Goal: Find specific fact: Find contact information

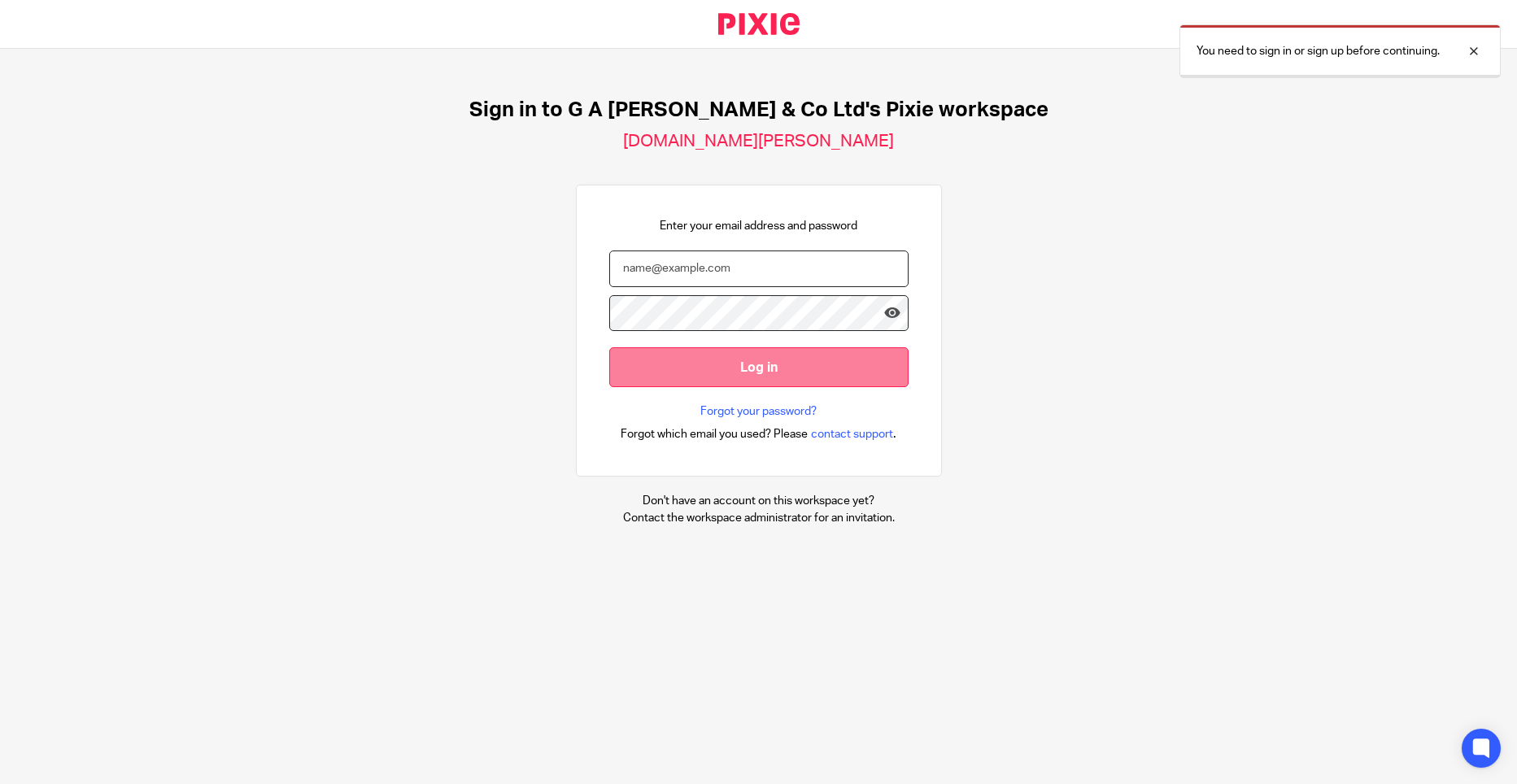
type input "[PERSON_NAME][EMAIL_ADDRESS][DOMAIN_NAME]"
click at [759, 374] on input "Log in" at bounding box center [759, 367] width 300 height 39
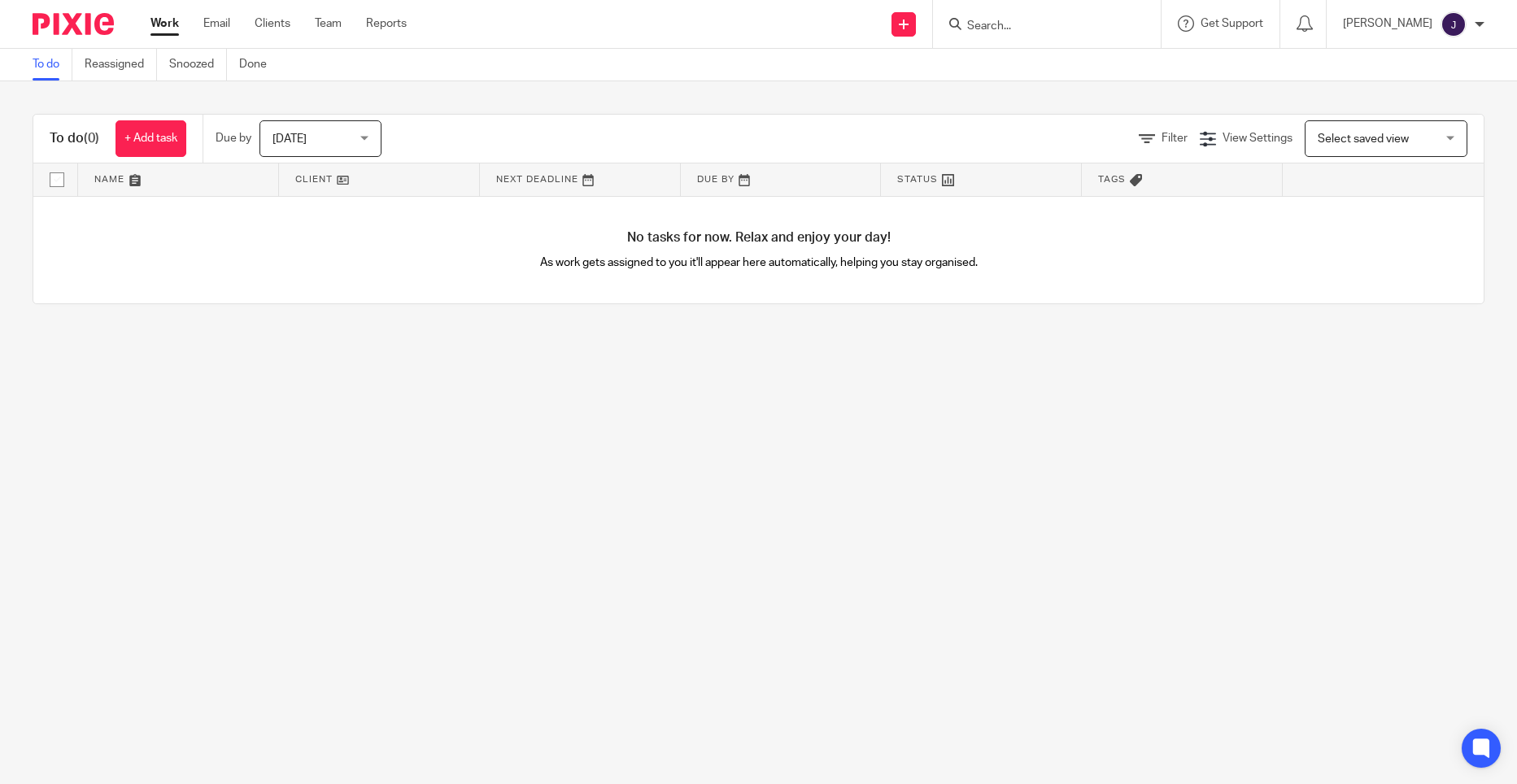
click at [1045, 36] on div at bounding box center [1046, 23] width 228 height 48
click at [1020, 42] on div at bounding box center [1046, 23] width 228 height 48
drag, startPoint x: 1020, startPoint y: 42, endPoint x: 1155, endPoint y: 31, distance: 135.4
click at [1112, 31] on input "Search" at bounding box center [1039, 27] width 147 height 15
click at [1112, 34] on input "Search" at bounding box center [1039, 27] width 147 height 15
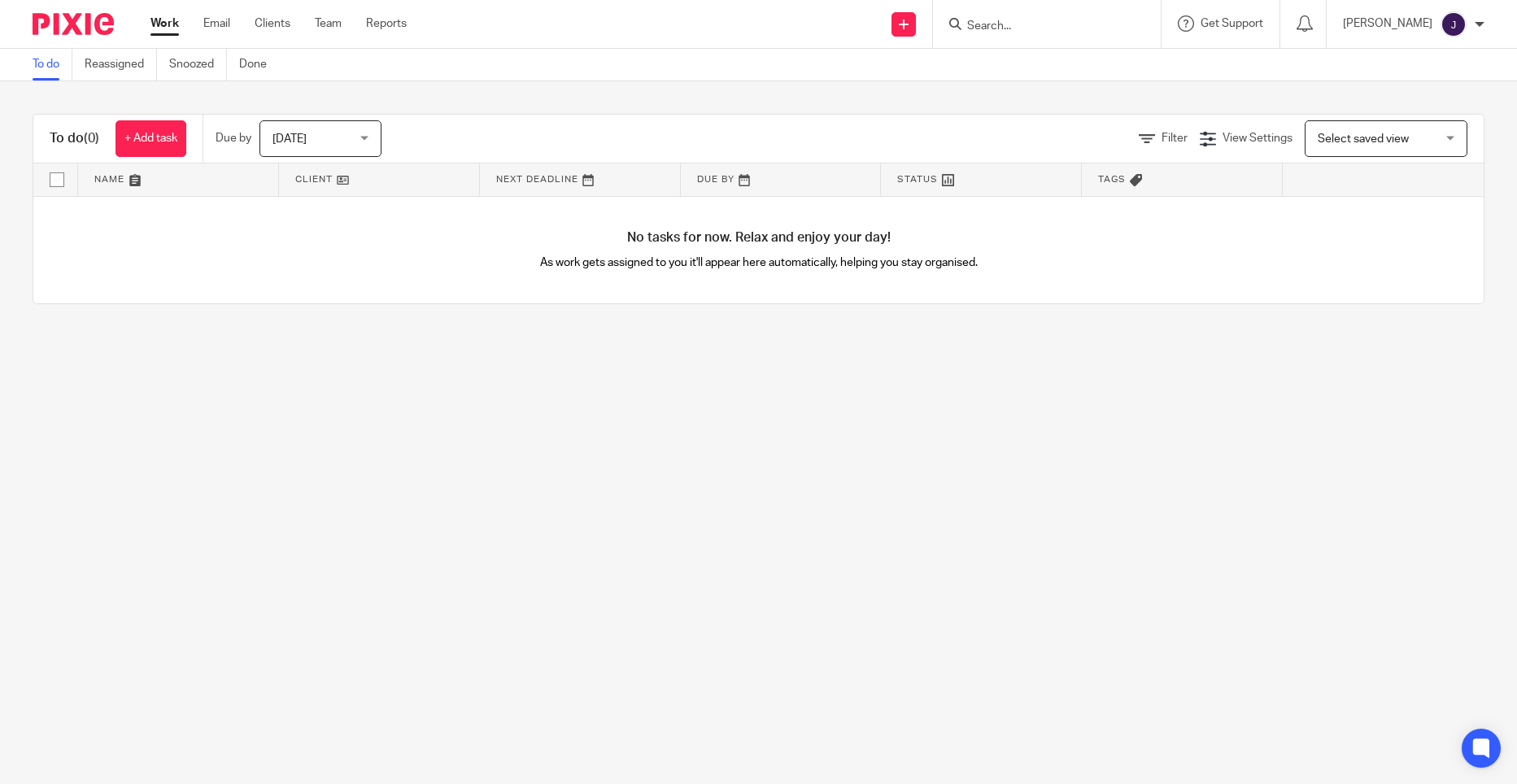
click at [1085, 31] on input "Search" at bounding box center [1039, 27] width 147 height 15
click at [1024, 25] on input "Search" at bounding box center [1039, 27] width 147 height 15
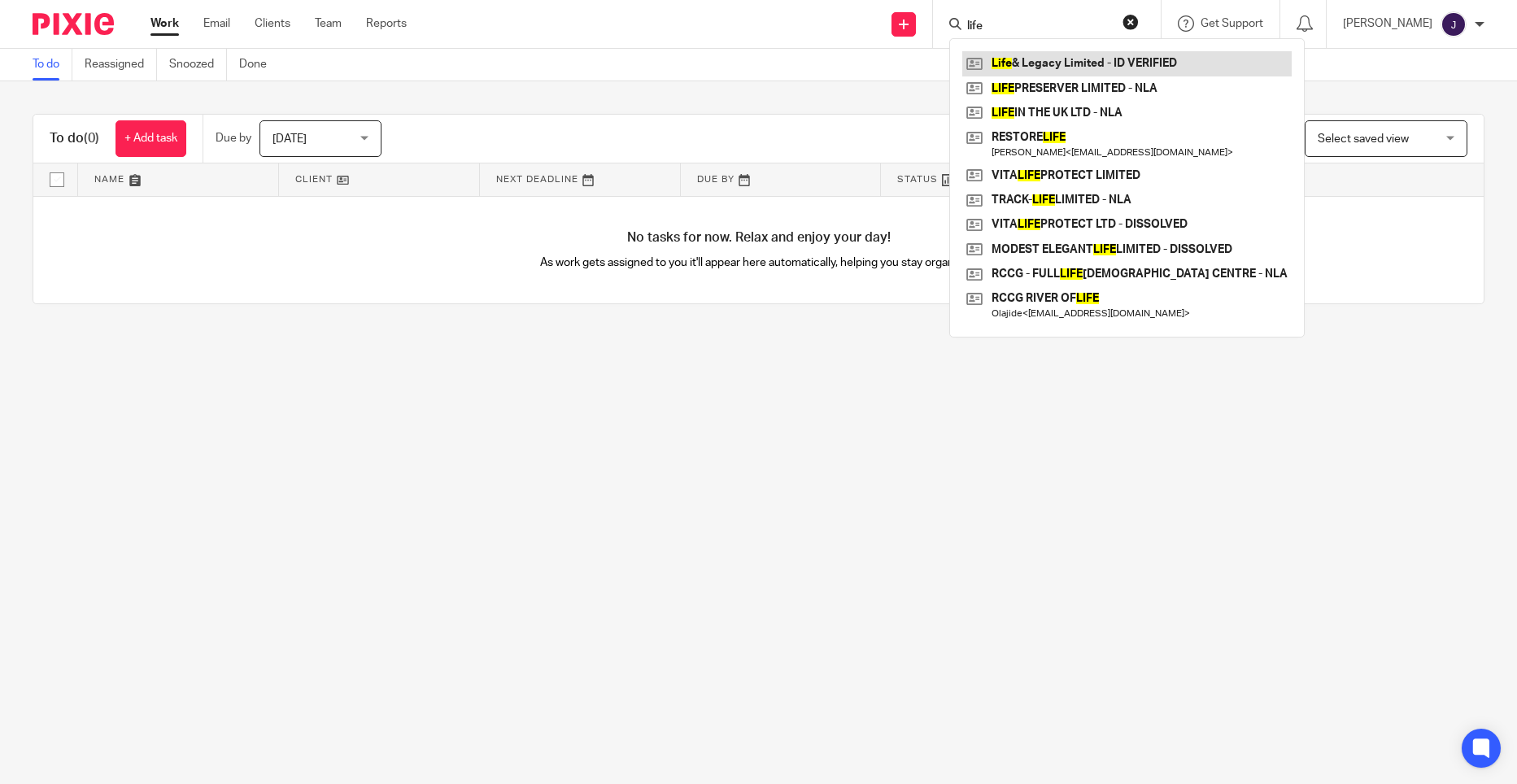
type input "life"
click at [1113, 64] on link at bounding box center [1127, 64] width 330 height 24
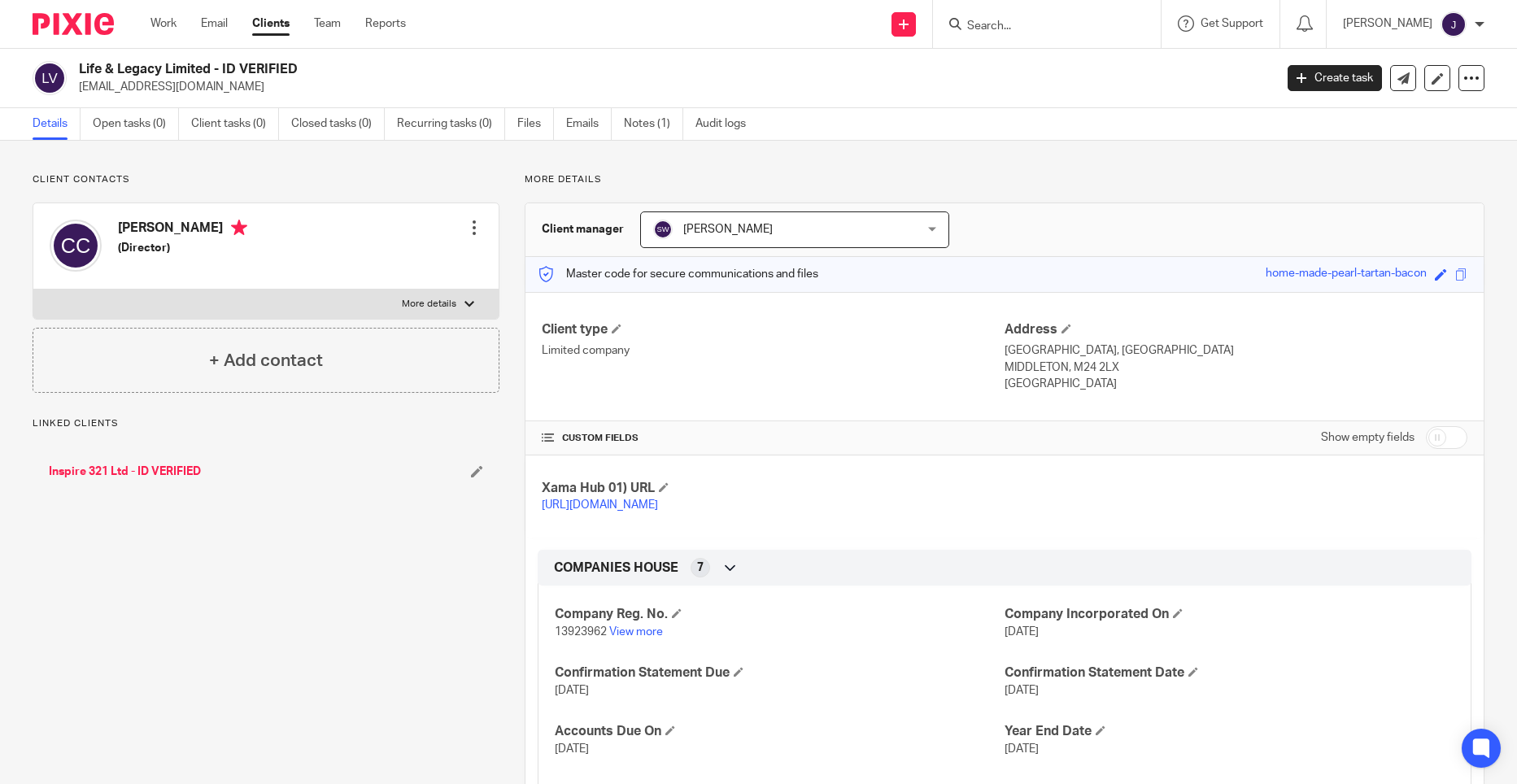
click at [336, 306] on label "More details" at bounding box center [266, 303] width 465 height 29
click at [34, 289] on input "More details" at bounding box center [33, 288] width 1 height 1
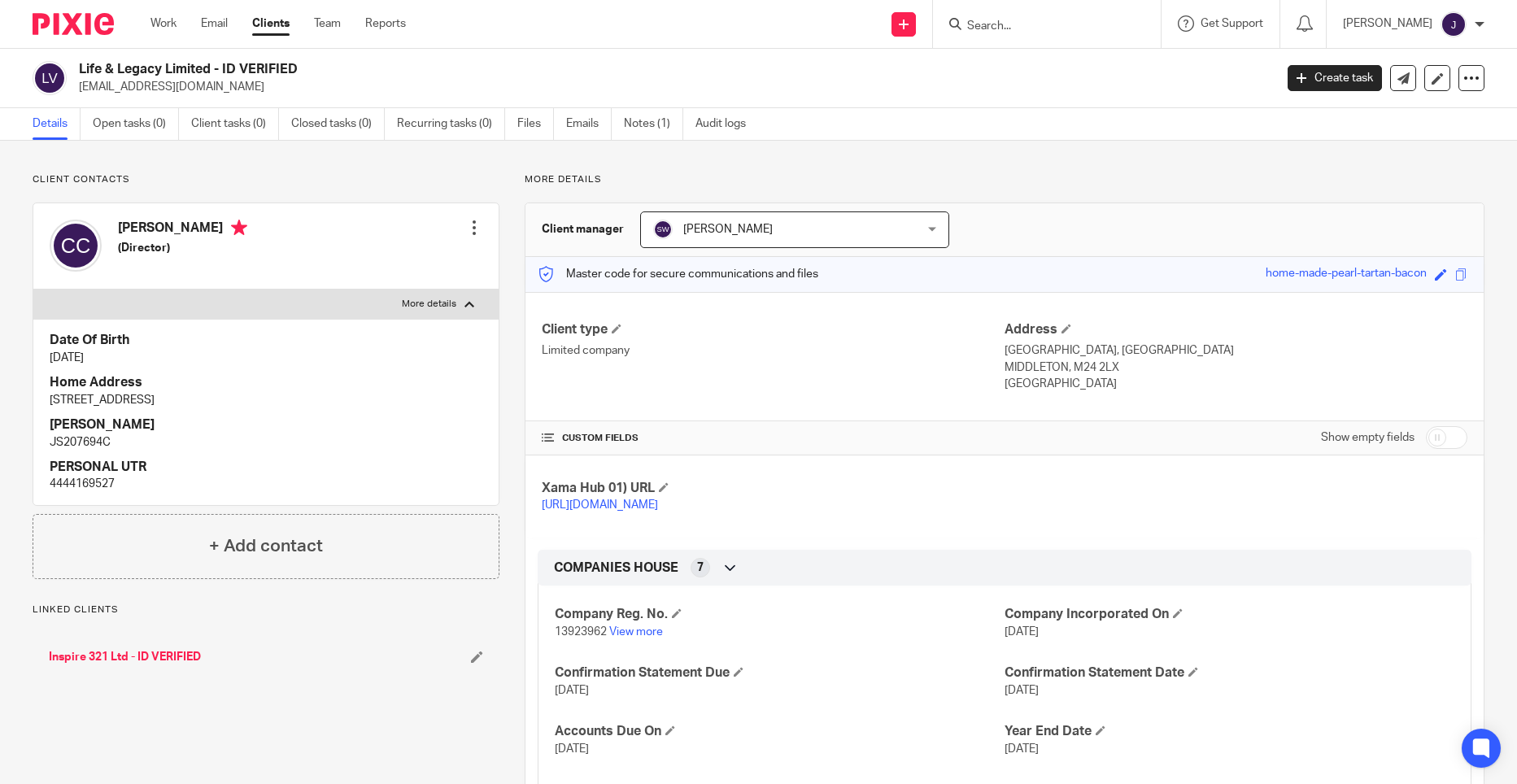
click at [338, 306] on label "More details" at bounding box center [266, 303] width 465 height 29
click at [34, 289] on input "More details" at bounding box center [33, 288] width 1 height 1
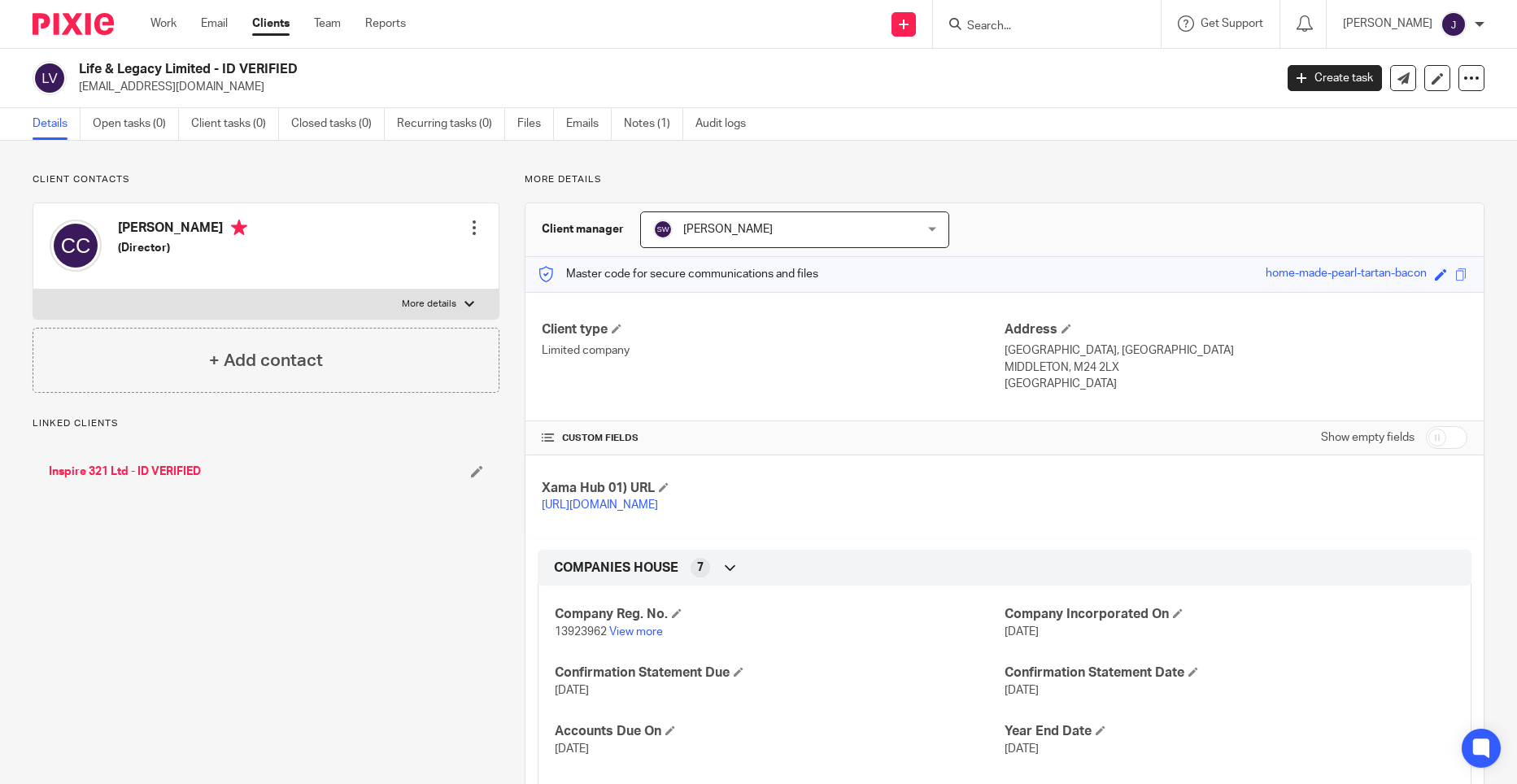
click at [378, 312] on label "More details" at bounding box center [266, 303] width 465 height 29
click at [34, 289] on input "More details" at bounding box center [33, 288] width 1 height 1
checkbox input "true"
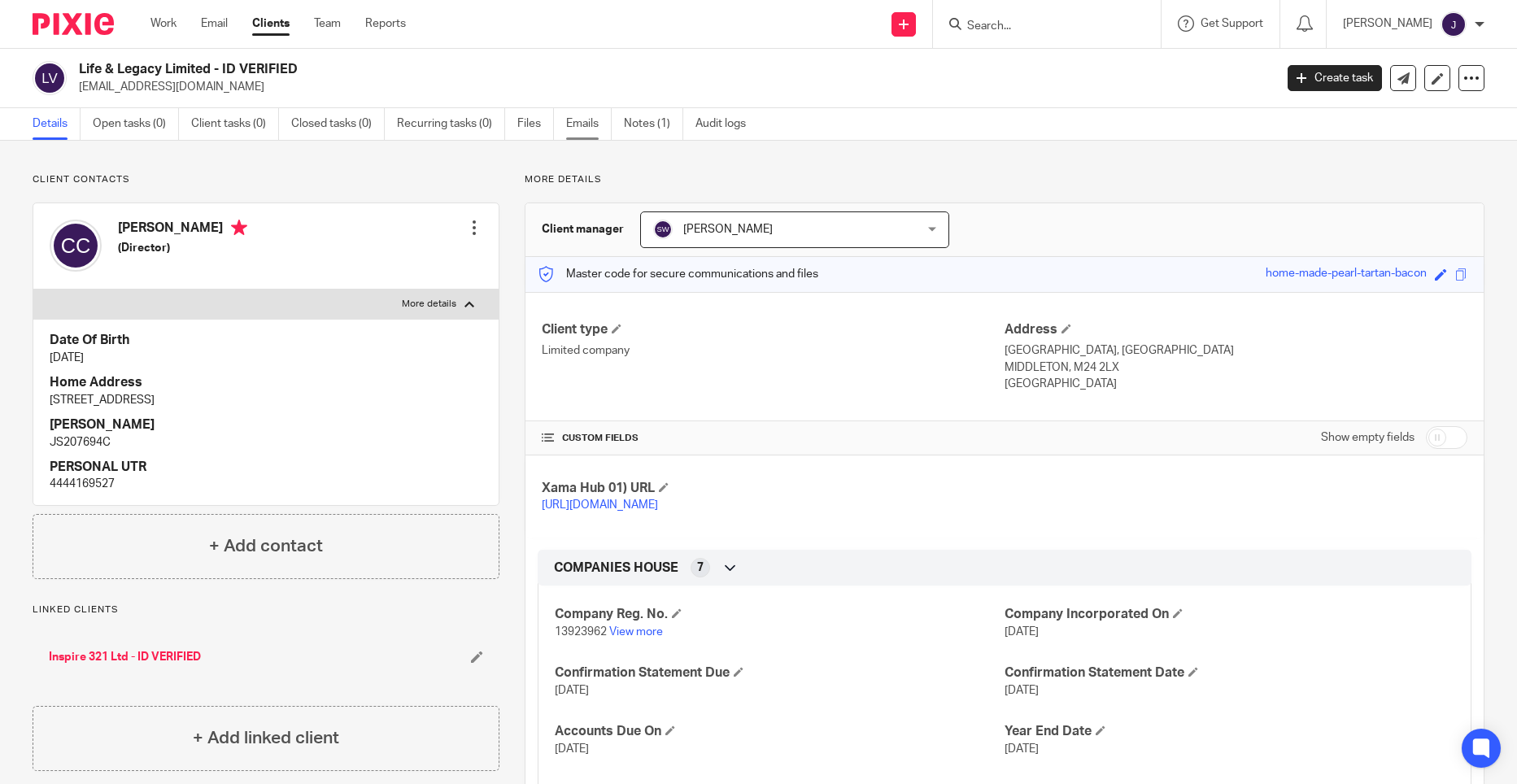
click at [575, 130] on link "Emails" at bounding box center [589, 124] width 46 height 32
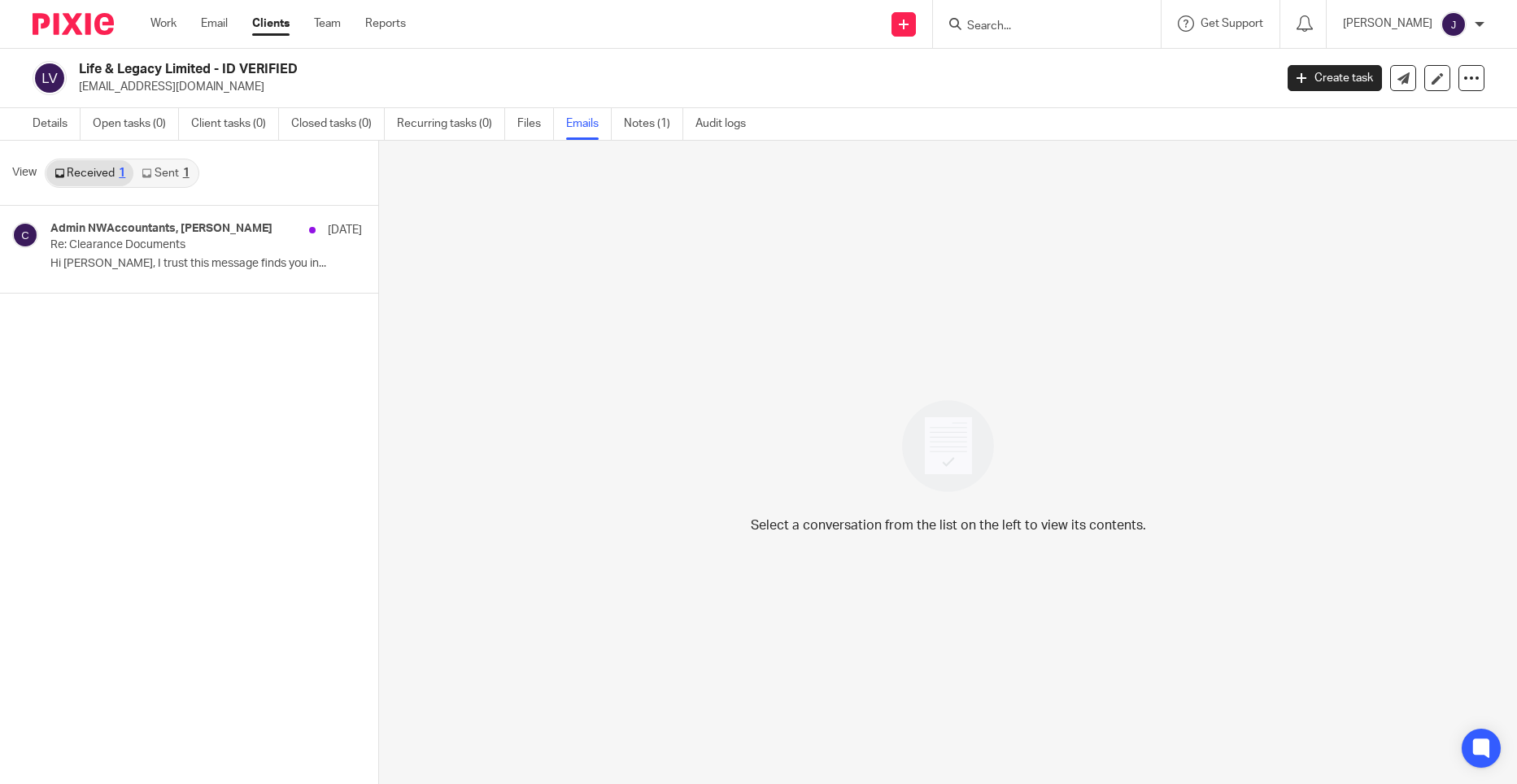
click at [642, 128] on link "Notes (1)" at bounding box center [653, 124] width 59 height 32
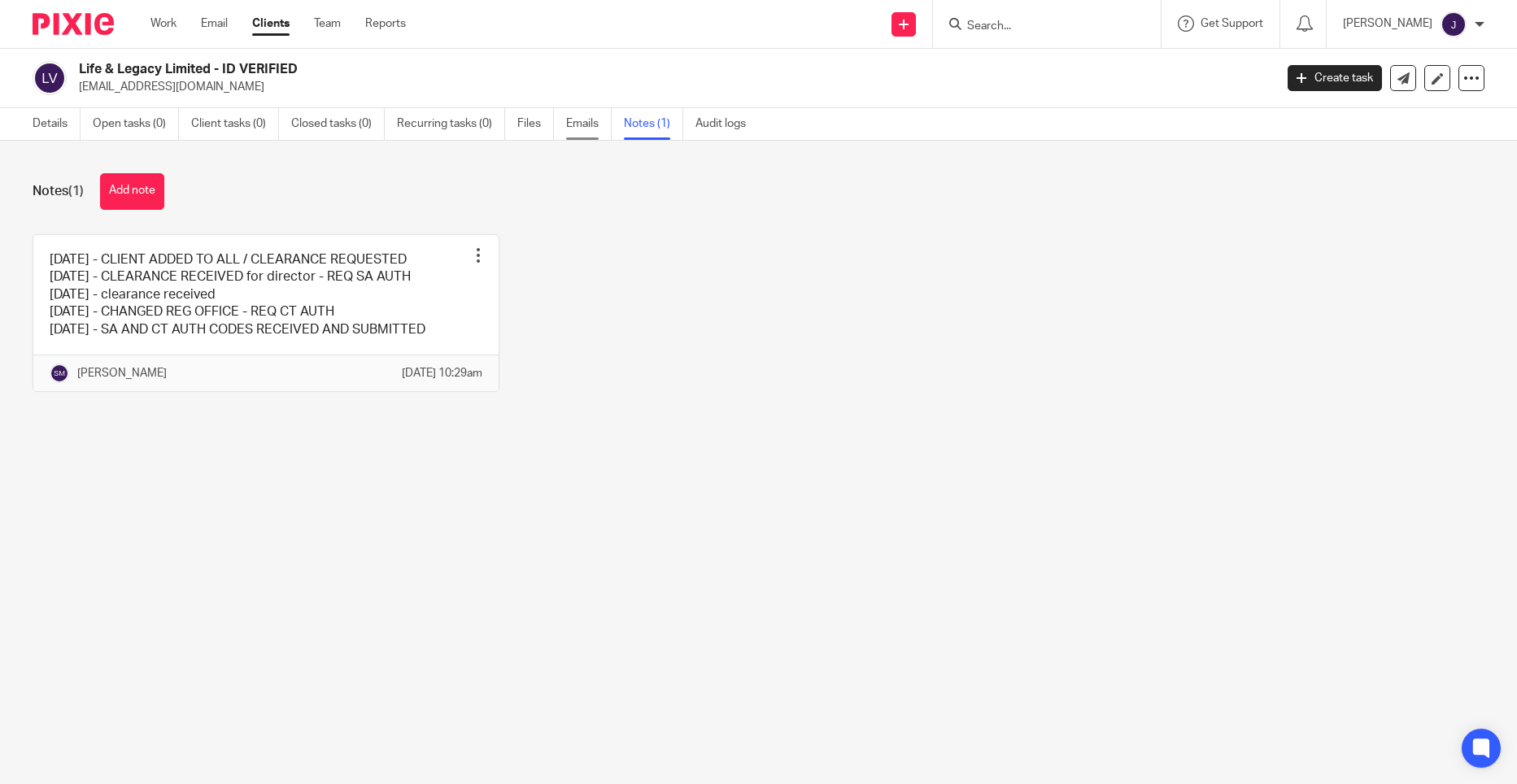
click at [577, 119] on link "Emails" at bounding box center [589, 124] width 46 height 32
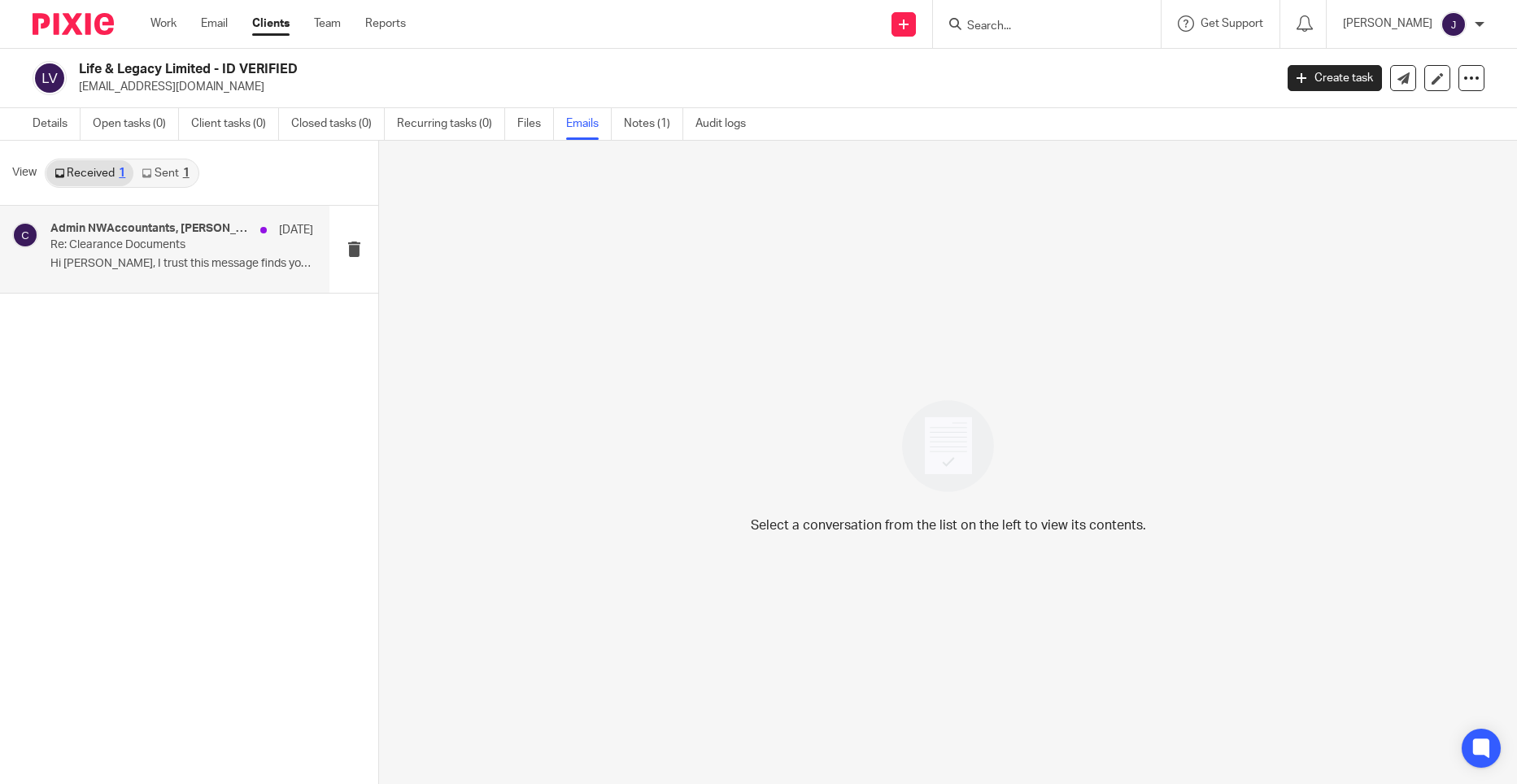
click at [192, 258] on p "Hi [PERSON_NAME], I trust this message finds you in..." at bounding box center [182, 264] width 263 height 14
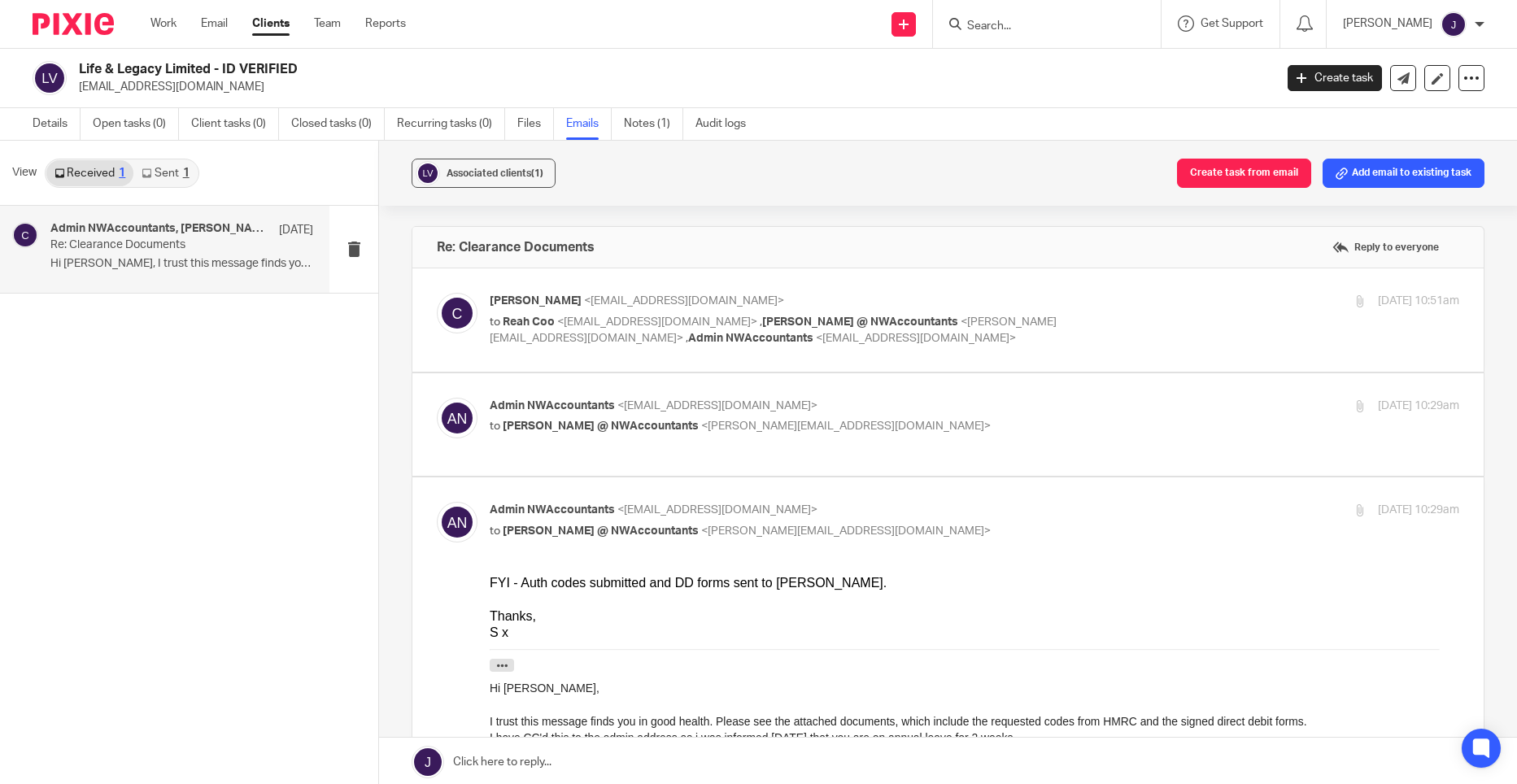
click at [584, 301] on span "<[EMAIL_ADDRESS][DOMAIN_NAME]>" at bounding box center [684, 300] width 200 height 11
checkbox input "true"
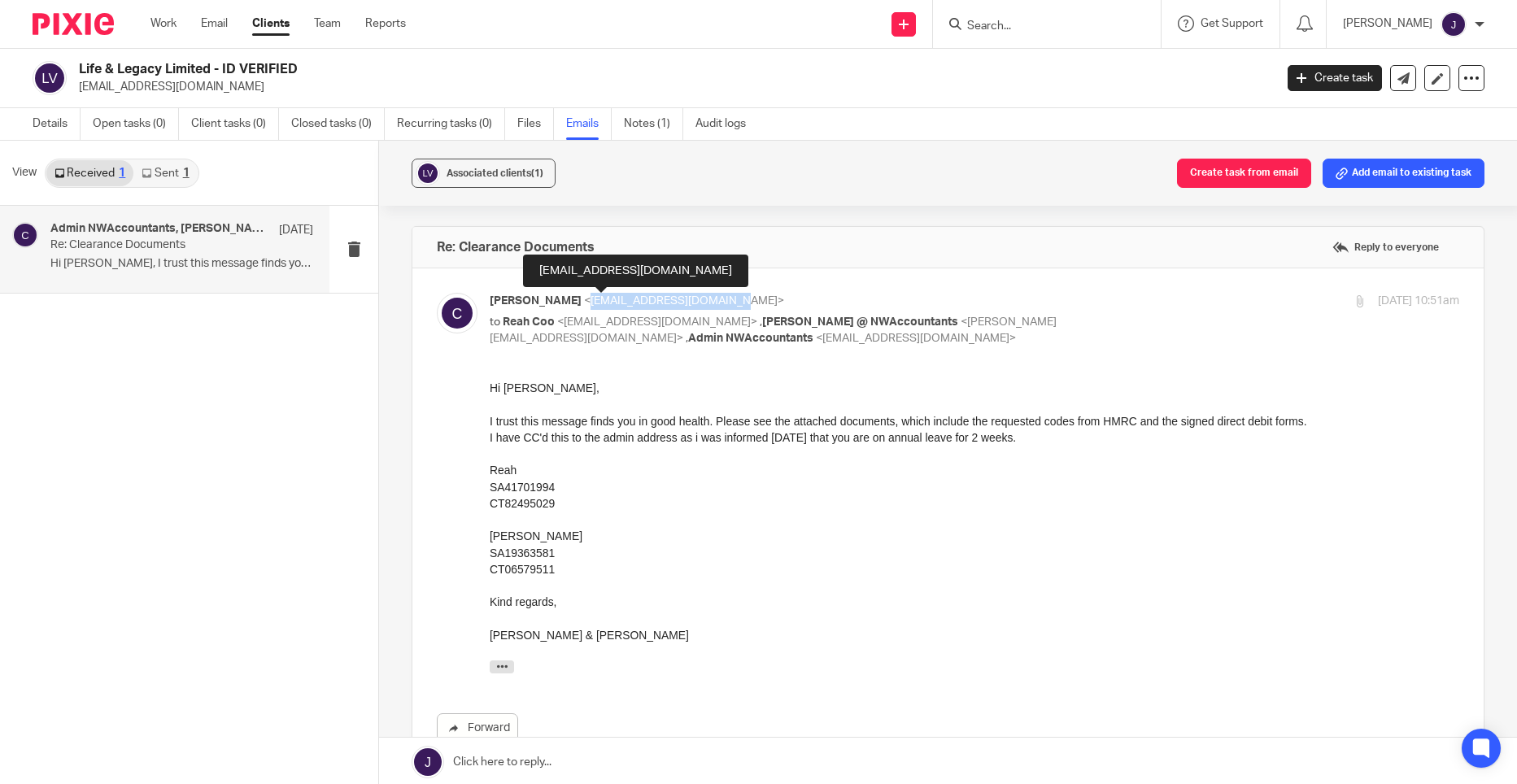
drag, startPoint x: 529, startPoint y: 304, endPoint x: 669, endPoint y: 304, distance: 140.0
click at [669, 304] on span "<[EMAIL_ADDRESS][DOMAIN_NAME]>" at bounding box center [684, 300] width 200 height 11
copy span "[EMAIL_ADDRESS][DOMAIN_NAME]"
